Goal: Book appointment/travel/reservation

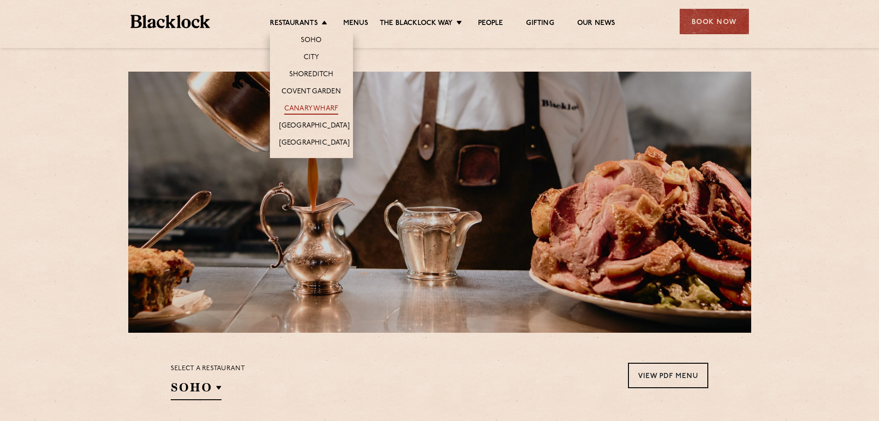
click at [312, 106] on link "Canary Wharf" at bounding box center [311, 109] width 54 height 10
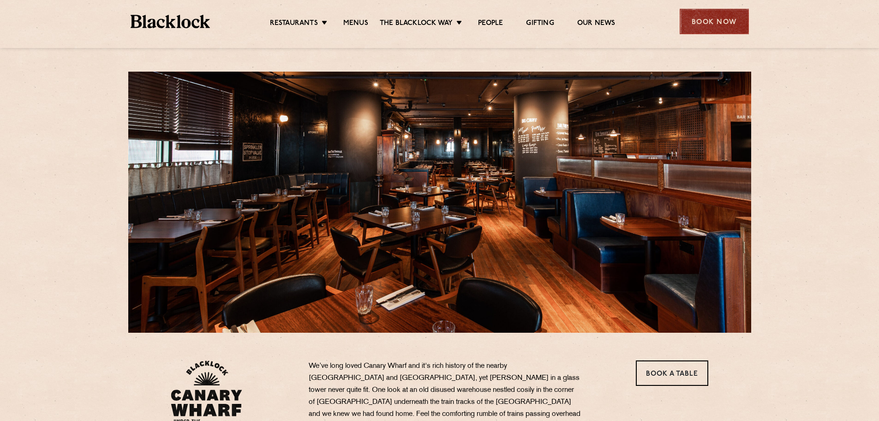
click at [727, 21] on div "Book Now" at bounding box center [714, 21] width 69 height 25
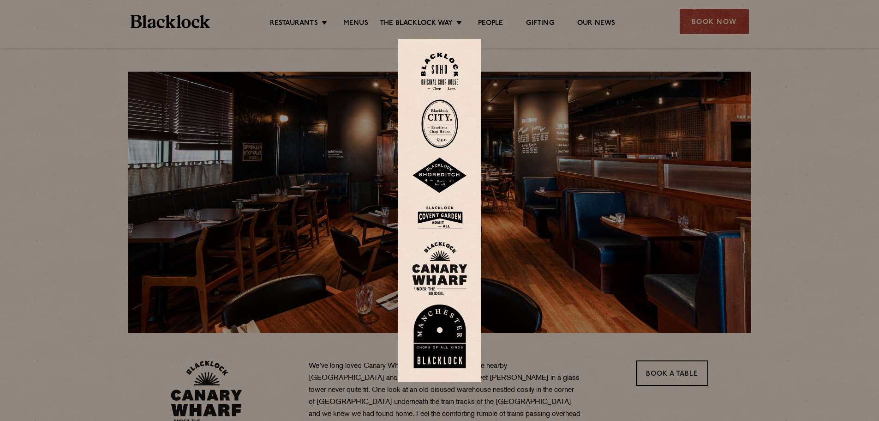
click at [439, 273] on img at bounding box center [439, 268] width 55 height 54
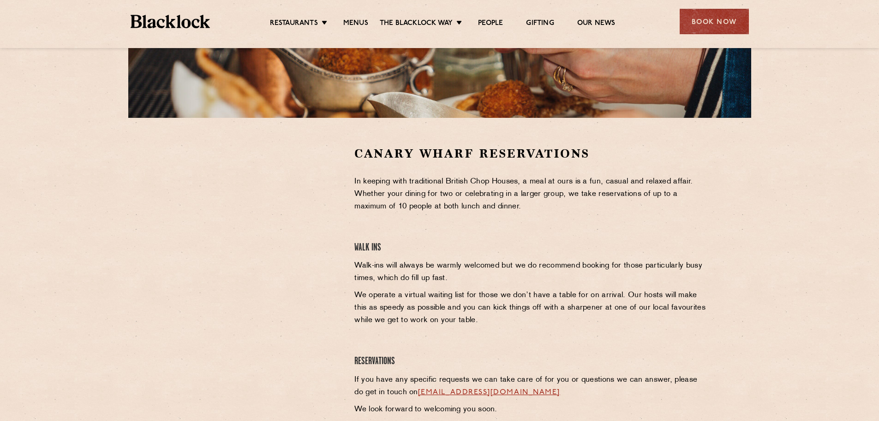
scroll to position [231, 0]
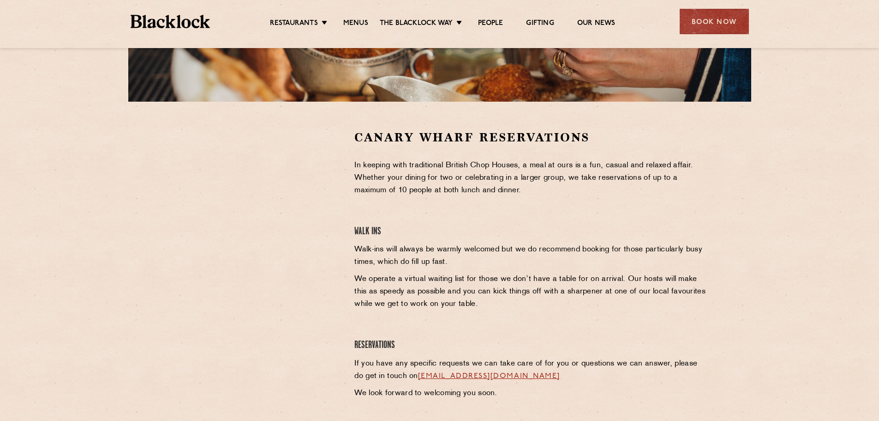
click at [827, 222] on section "Canary Wharf Reservations In keeping with traditional British Chop Houses, a me…" at bounding box center [439, 267] width 879 height 330
